Goal: Transaction & Acquisition: Book appointment/travel/reservation

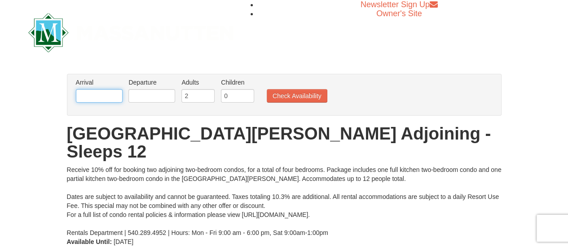
click at [97, 95] on input "text" at bounding box center [99, 95] width 47 height 13
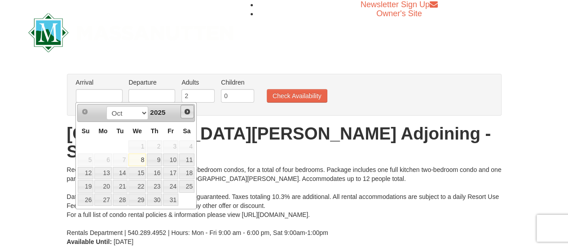
click at [184, 112] on span "Next" at bounding box center [187, 111] width 7 height 7
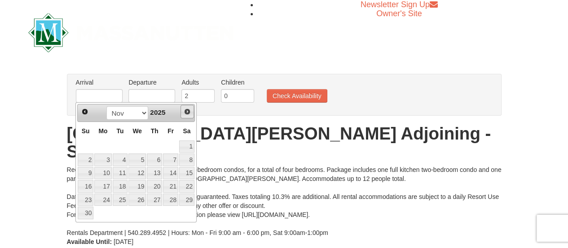
click at [184, 112] on span "Next" at bounding box center [187, 111] width 7 height 7
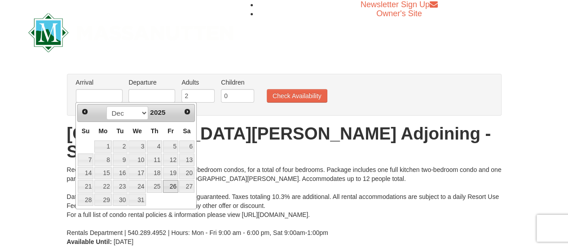
click at [167, 185] on link "26" at bounding box center [170, 186] width 15 height 13
type input "[DATE]"
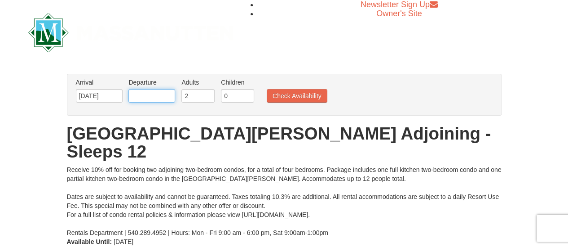
click at [150, 97] on input "text" at bounding box center [151, 95] width 47 height 13
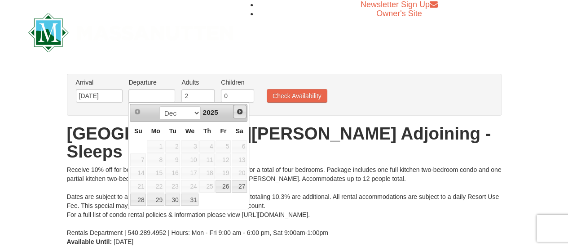
click at [239, 114] on span "Next" at bounding box center [239, 111] width 7 height 7
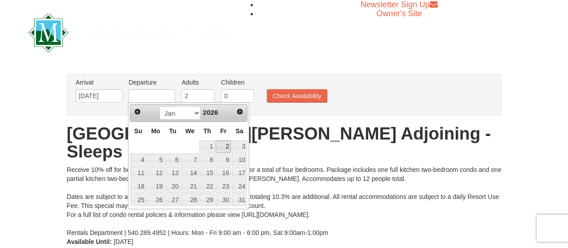
click at [222, 143] on link "2" at bounding box center [223, 146] width 15 height 13
type input "[DATE]"
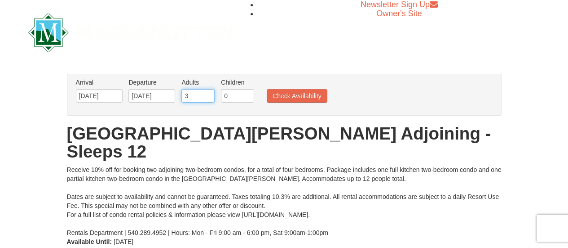
click at [207, 94] on input "3" at bounding box center [197, 95] width 33 height 13
click at [207, 94] on input "4" at bounding box center [197, 95] width 33 height 13
click at [207, 94] on input "5" at bounding box center [197, 95] width 33 height 13
click at [207, 94] on input "6" at bounding box center [197, 95] width 33 height 13
click at [207, 94] on input "7" at bounding box center [197, 95] width 33 height 13
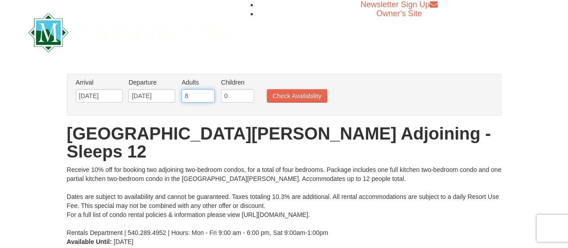
click at [207, 94] on input "8" at bounding box center [197, 95] width 33 height 13
click at [207, 94] on input "9" at bounding box center [197, 95] width 33 height 13
click at [207, 94] on input "10" at bounding box center [197, 95] width 33 height 13
click at [207, 94] on input "11" at bounding box center [197, 95] width 33 height 13
type input "12"
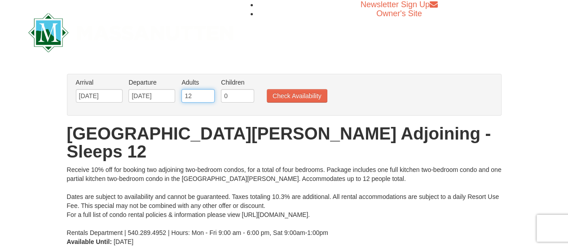
click at [207, 94] on input "12" at bounding box center [197, 95] width 33 height 13
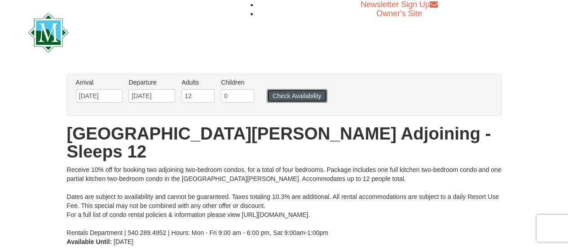
click at [314, 98] on button "Check Availability" at bounding box center [297, 95] width 61 height 13
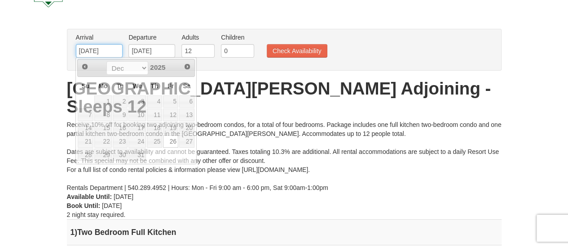
click at [110, 50] on input "[DATE]" at bounding box center [99, 50] width 47 height 13
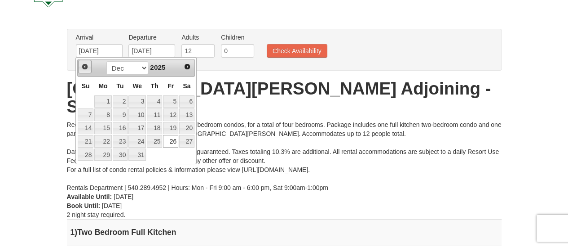
click at [87, 69] on span "Prev" at bounding box center [84, 66] width 7 height 7
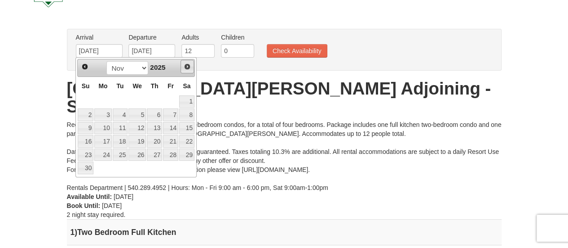
click at [188, 67] on span "Next" at bounding box center [187, 66] width 7 height 7
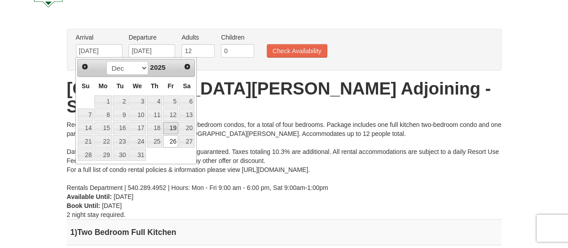
click at [172, 124] on link "19" at bounding box center [170, 128] width 15 height 13
type input "12/19/2025"
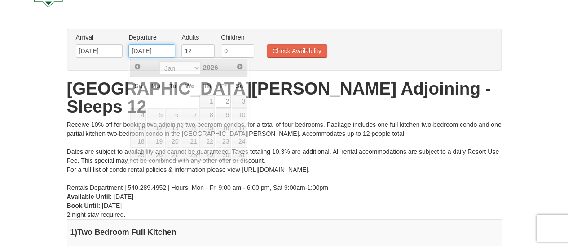
click at [147, 45] on input "[DATE]" at bounding box center [151, 50] width 47 height 13
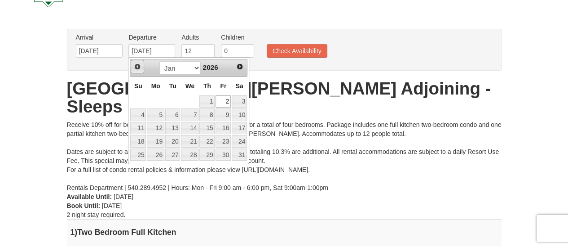
click at [132, 70] on link "Prev" at bounding box center [137, 66] width 13 height 13
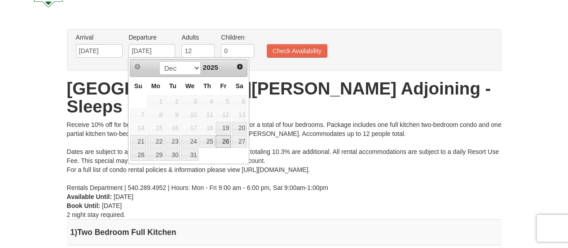
click at [224, 137] on link "26" at bounding box center [223, 141] width 15 height 13
type input "[DATE]"
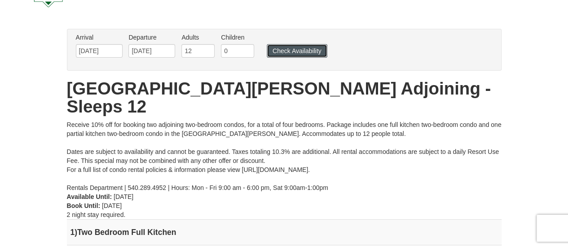
click at [286, 52] on button "Check Availability" at bounding box center [297, 50] width 61 height 13
